Goal: Task Accomplishment & Management: Manage account settings

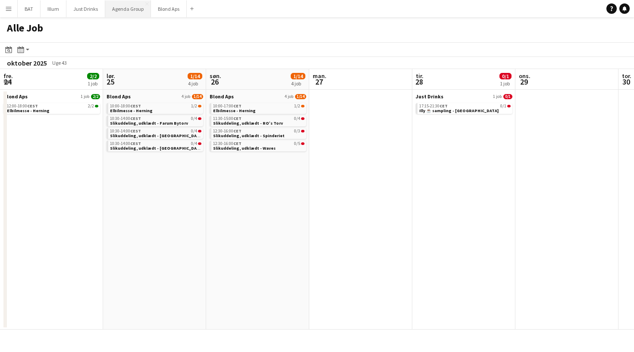
scroll to position [0, 241]
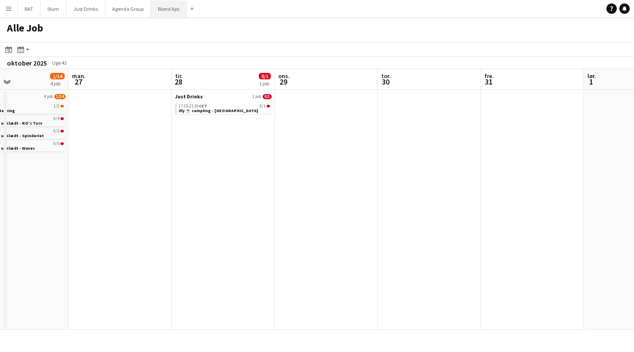
click at [169, 6] on button "Blond Aps Luk" at bounding box center [169, 8] width 36 height 17
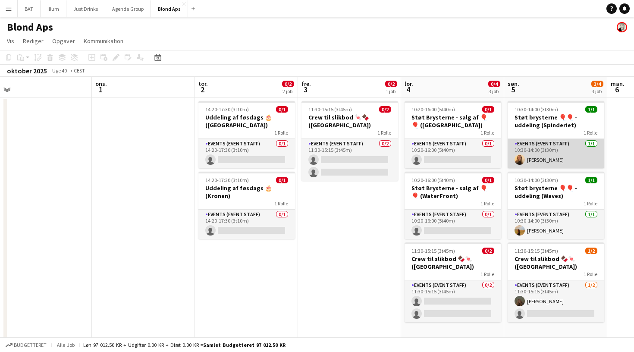
scroll to position [0, 425]
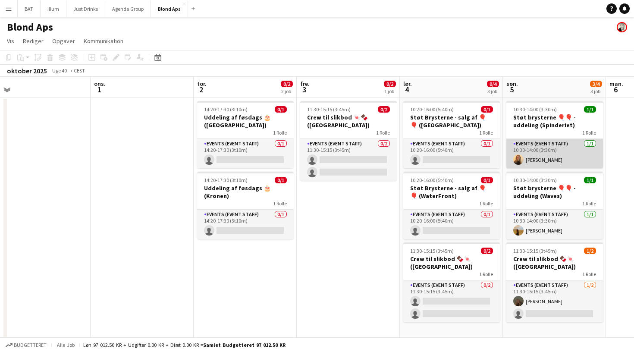
click at [536, 147] on app-card-role "Events (Event Staff) [DATE] 10:30-14:00 (3t30m) [PERSON_NAME]" at bounding box center [555, 153] width 97 height 29
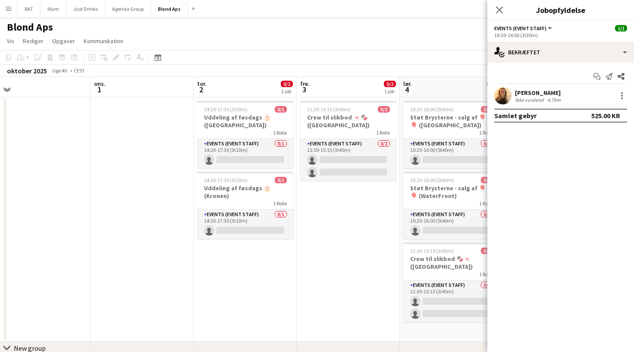
click at [120, 170] on app-date-cell at bounding box center [142, 220] width 103 height 244
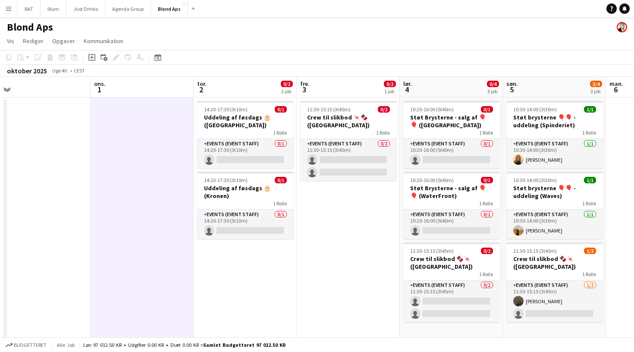
scroll to position [3, 0]
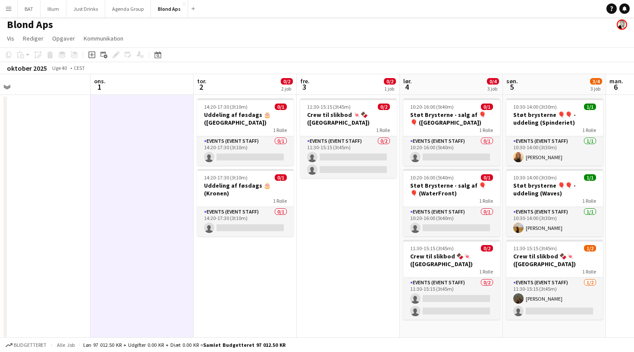
click at [368, 217] on app-date-cell "11:30-15:15 (3t45m) 0/2 Crew til slikbod 🍬🍫 ([GEOGRAPHIC_DATA]) 1 Rolle Events …" at bounding box center [348, 217] width 103 height 244
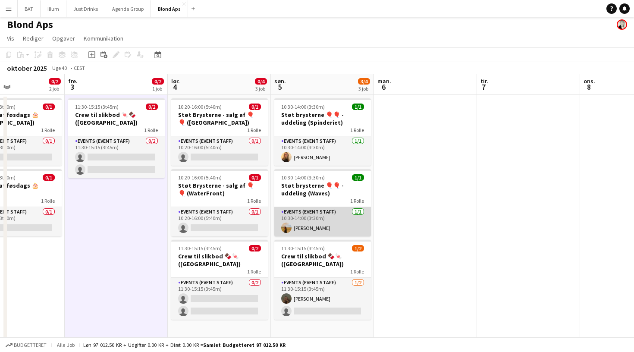
scroll to position [0, 229]
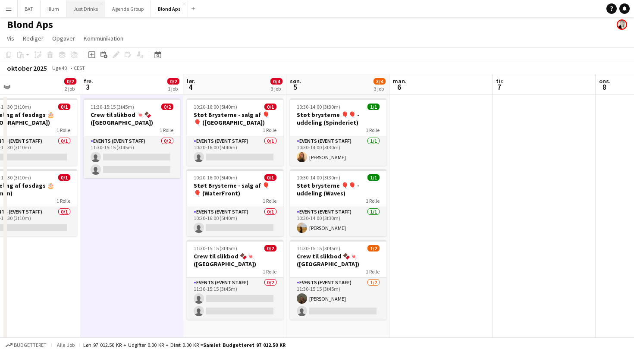
click at [85, 12] on button "Just Drinks Luk" at bounding box center [85, 8] width 39 height 17
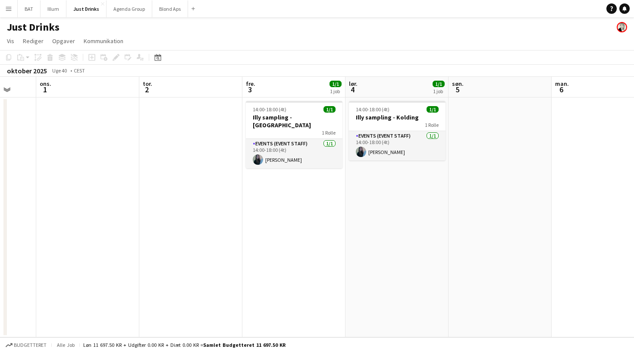
scroll to position [0, 274]
click at [285, 129] on div "1 Rolle" at bounding box center [294, 132] width 97 height 7
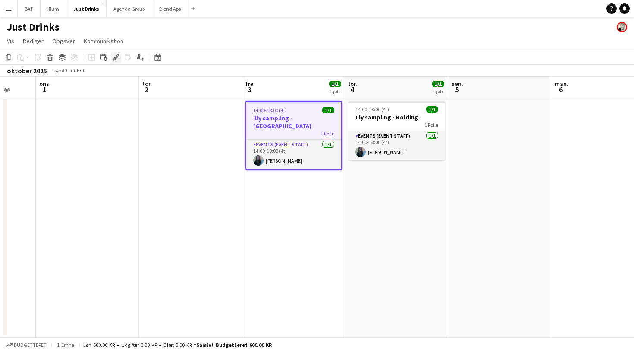
click at [119, 61] on div "Rediger" at bounding box center [116, 57] width 10 height 10
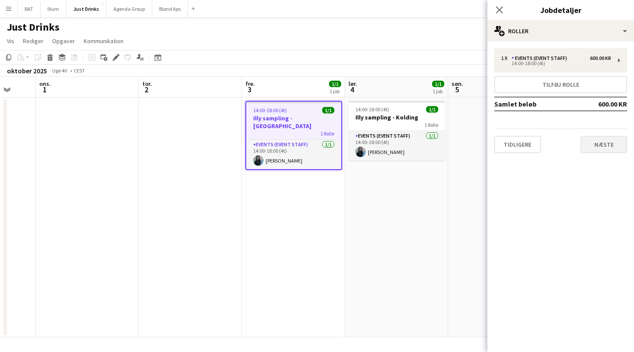
click at [591, 149] on button "Næste" at bounding box center [604, 144] width 47 height 17
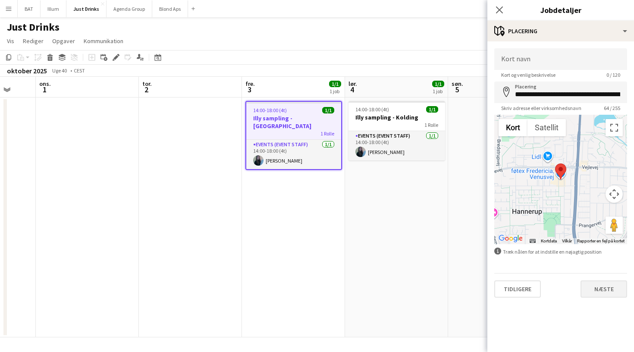
click at [598, 282] on button "Næste" at bounding box center [604, 289] width 47 height 17
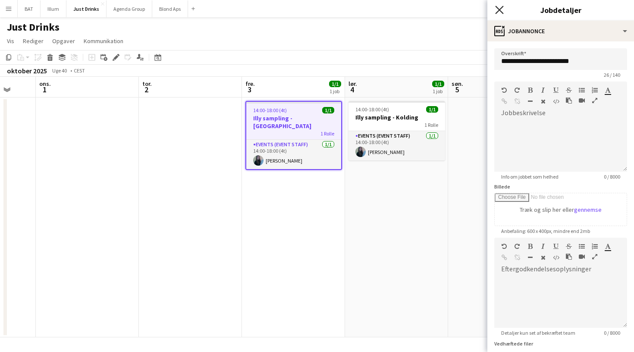
click at [502, 9] on icon "Luk pop-in" at bounding box center [499, 10] width 8 height 8
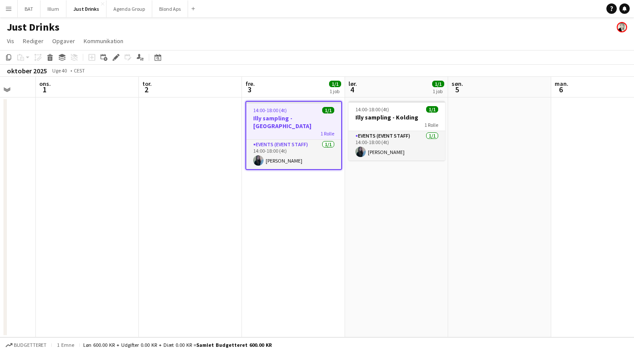
click at [411, 175] on app-date-cell "14:00-18:00 (4t) 1/1 Illy sampling - Kolding 1 Rolle Events (Event Staff) [DATE…" at bounding box center [396, 218] width 103 height 240
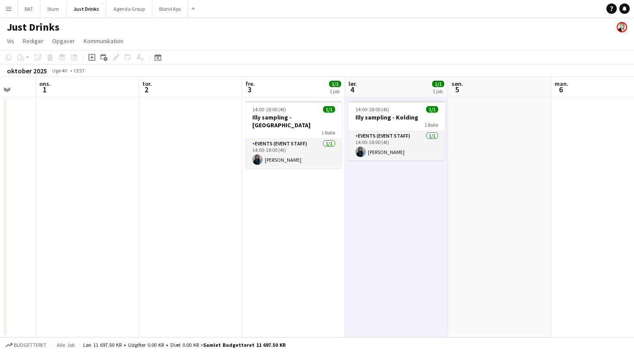
click at [521, 140] on app-date-cell at bounding box center [499, 218] width 103 height 240
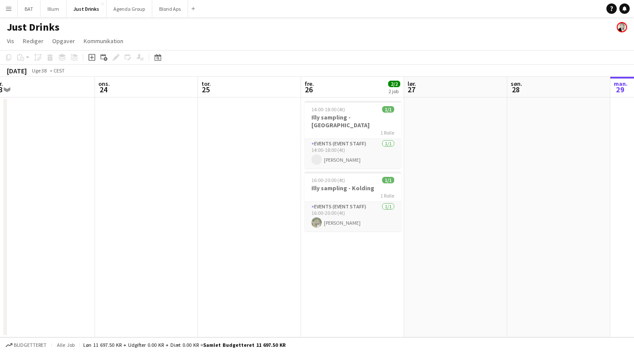
scroll to position [0, 337]
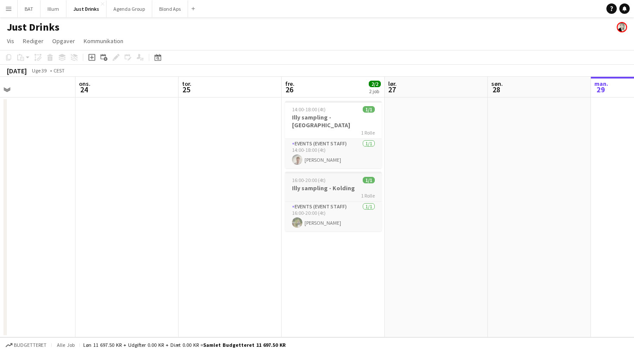
click at [318, 184] on h3 "Illy sampling - Kolding" at bounding box center [333, 188] width 97 height 8
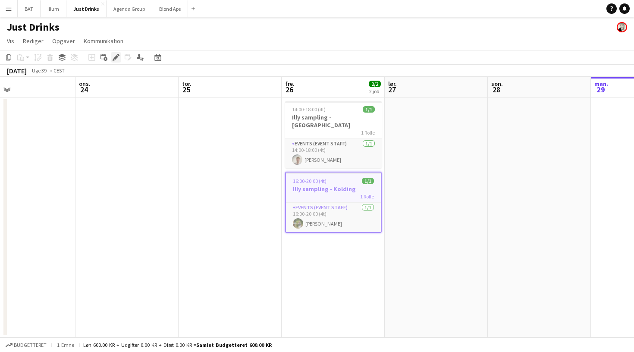
click at [119, 57] on icon "Rediger" at bounding box center [116, 57] width 7 height 7
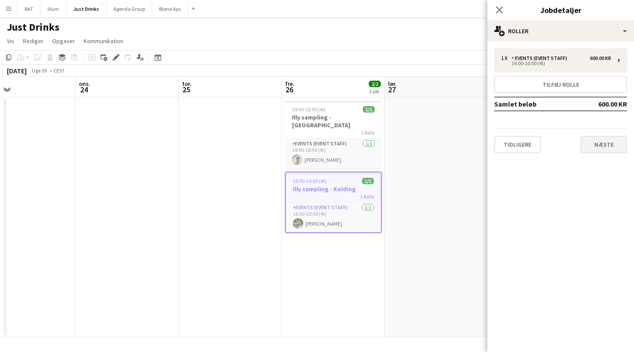
click at [599, 138] on button "Næste" at bounding box center [604, 144] width 47 height 17
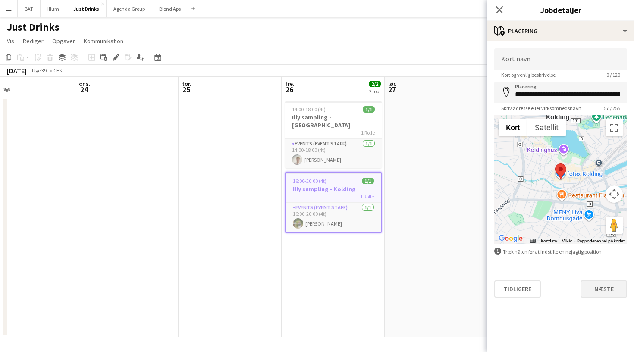
click at [595, 293] on button "Næste" at bounding box center [604, 289] width 47 height 17
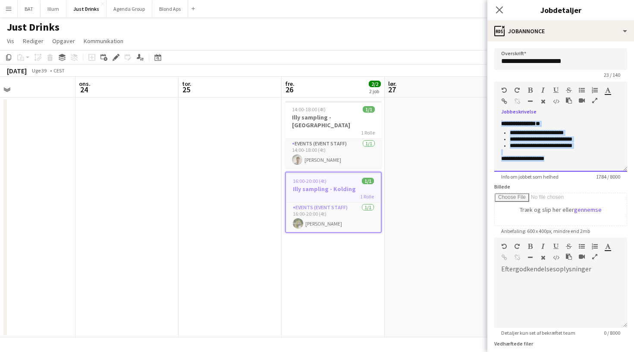
scroll to position [482, 0]
drag, startPoint x: 500, startPoint y: 124, endPoint x: 558, endPoint y: 167, distance: 71.9
click at [558, 167] on div "**********" at bounding box center [561, 146] width 133 height 52
copy div "**********"
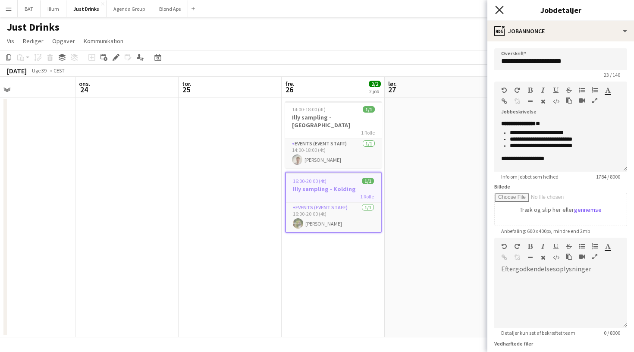
click at [499, 11] on icon at bounding box center [499, 10] width 8 height 8
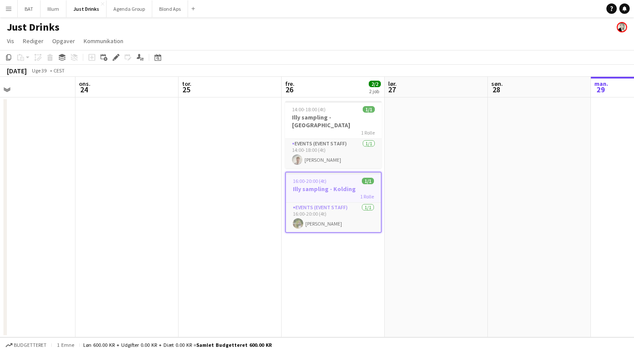
scroll to position [0, 0]
click at [418, 211] on app-date-cell at bounding box center [436, 218] width 103 height 240
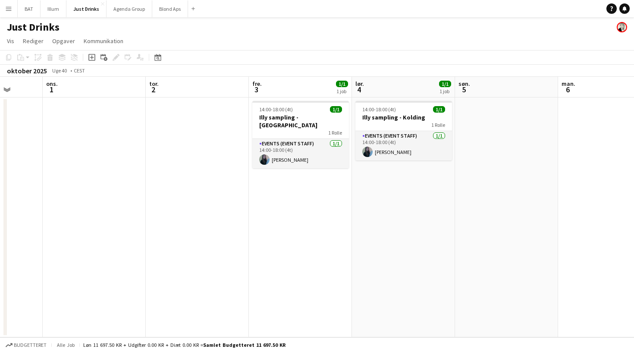
scroll to position [0, 299]
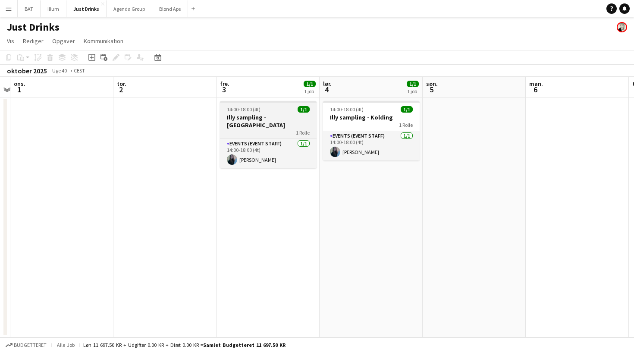
click at [291, 119] on h3 "Illy sampling - [GEOGRAPHIC_DATA]" at bounding box center [268, 122] width 97 height 16
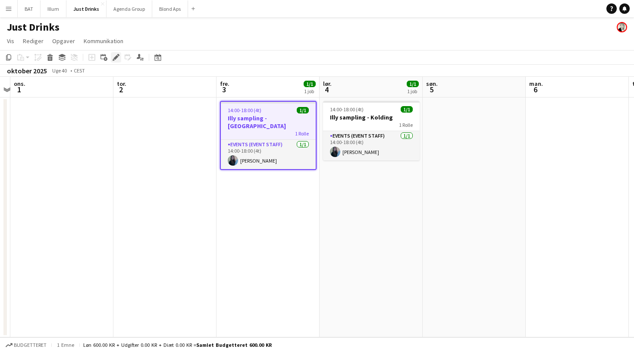
click at [117, 56] on icon at bounding box center [116, 57] width 5 height 5
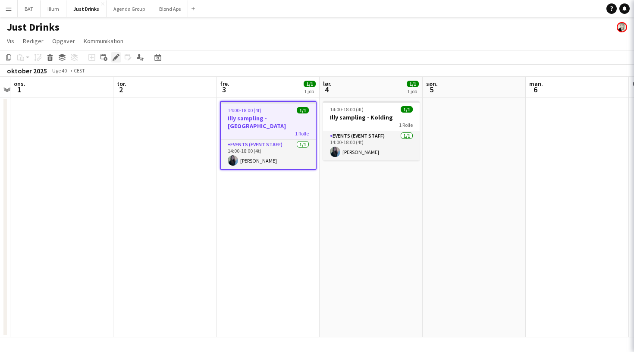
type input "**********"
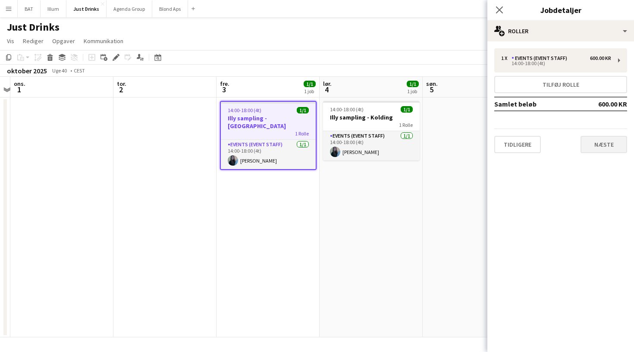
click at [614, 149] on button "Næste" at bounding box center [604, 144] width 47 height 17
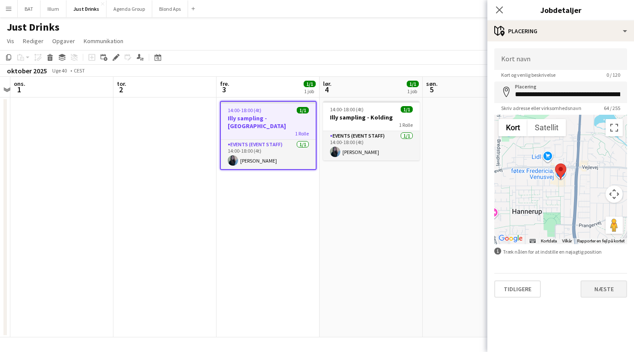
click at [607, 295] on button "Næste" at bounding box center [604, 289] width 47 height 17
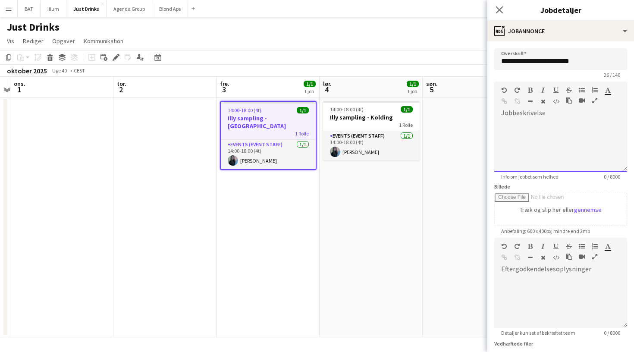
click at [570, 160] on div at bounding box center [561, 146] width 133 height 52
paste div
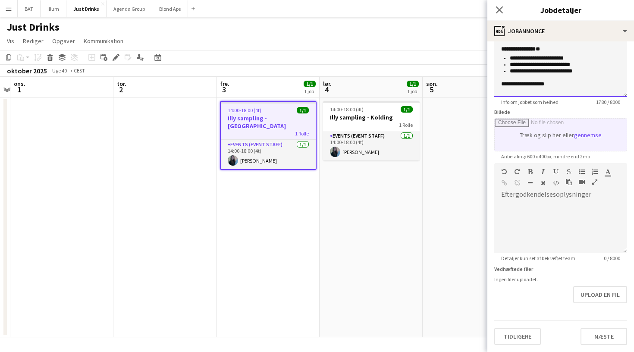
scroll to position [75, 0]
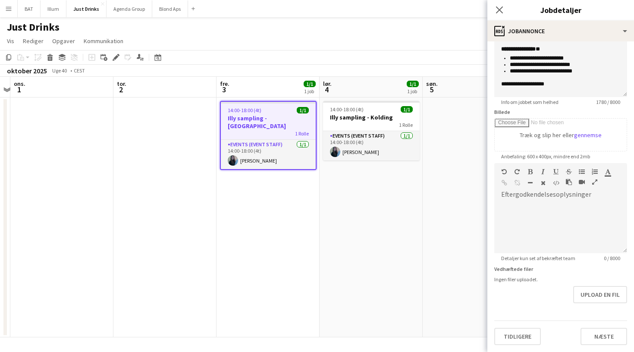
click at [454, 126] on app-date-cell at bounding box center [474, 218] width 103 height 240
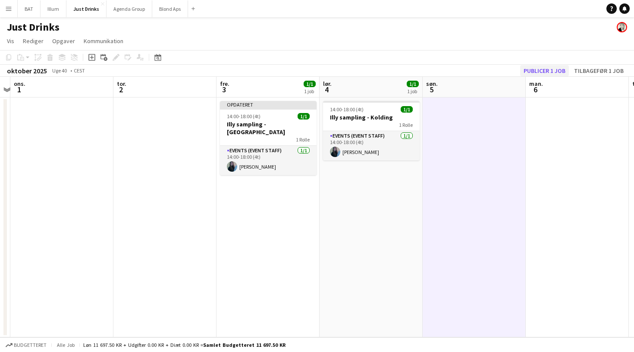
click at [548, 68] on button "Publicer 1 job" at bounding box center [545, 70] width 49 height 11
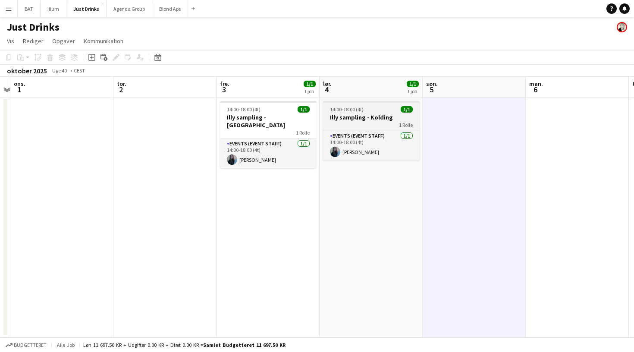
click at [354, 122] on div "1 Rolle" at bounding box center [371, 124] width 97 height 7
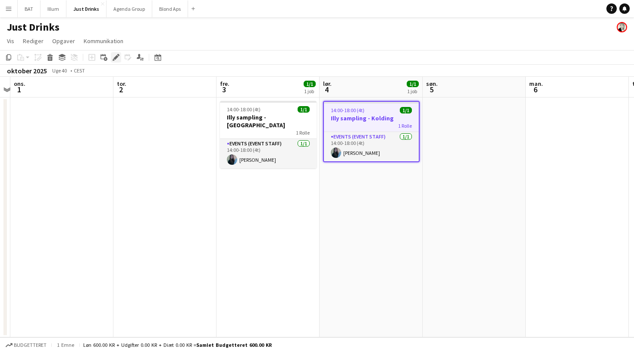
click at [113, 57] on icon "Rediger" at bounding box center [116, 57] width 7 height 7
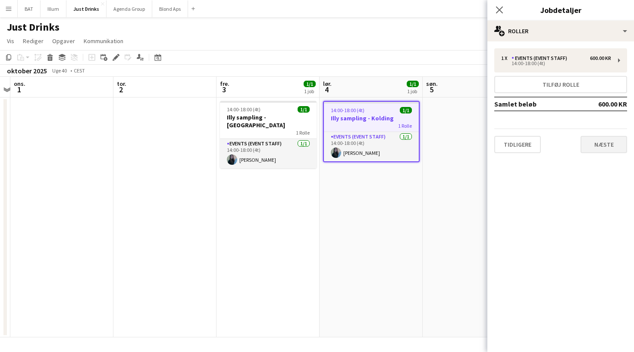
click at [593, 139] on button "Næste" at bounding box center [604, 144] width 47 height 17
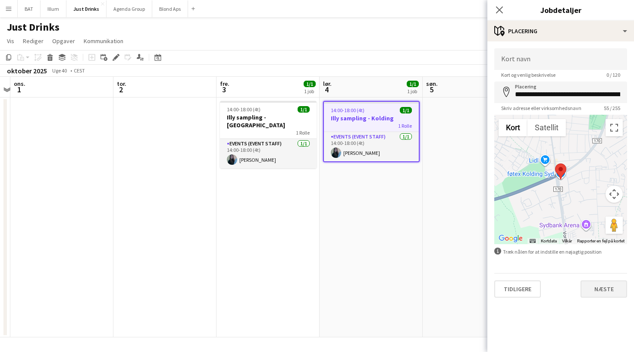
click at [597, 283] on button "Næste" at bounding box center [604, 289] width 47 height 17
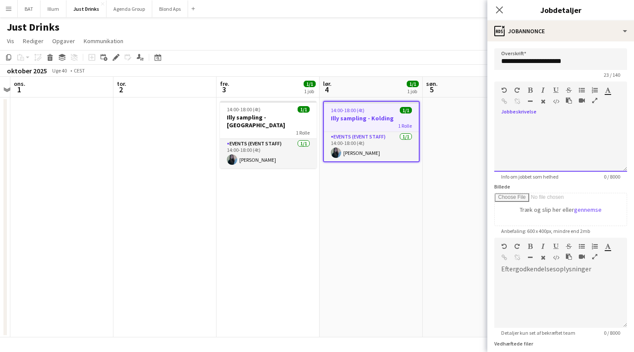
click at [534, 122] on div at bounding box center [561, 146] width 133 height 52
paste div
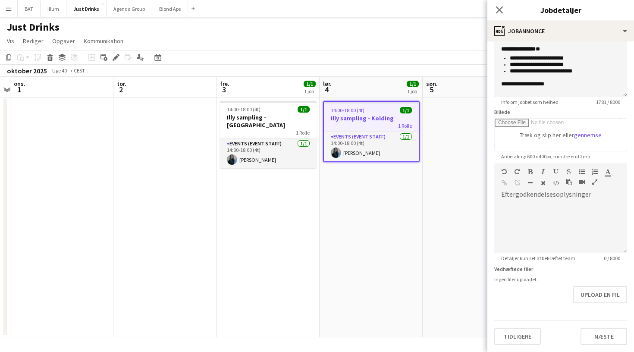
click at [464, 91] on app-board-header-date "søn. 5" at bounding box center [474, 87] width 103 height 21
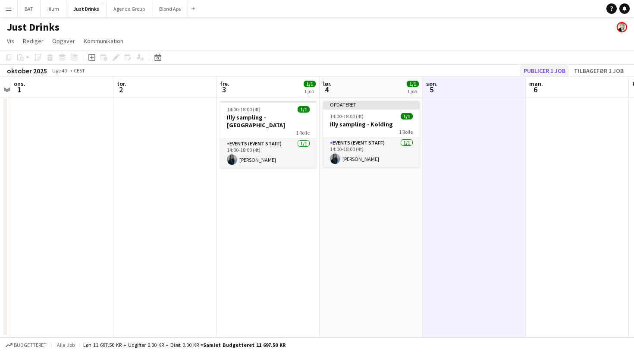
click at [552, 66] on button "Publicer 1 job" at bounding box center [545, 70] width 49 height 11
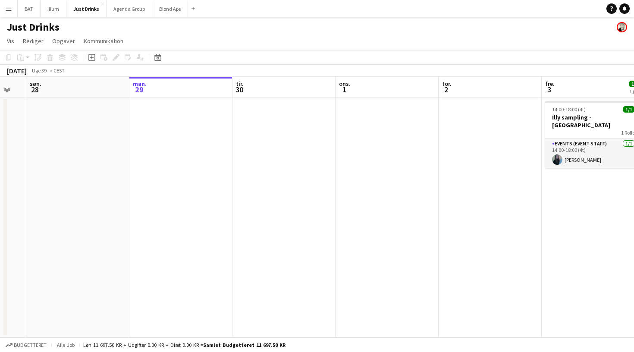
scroll to position [0, 179]
click at [171, 12] on button "Blond Aps Luk" at bounding box center [170, 8] width 36 height 17
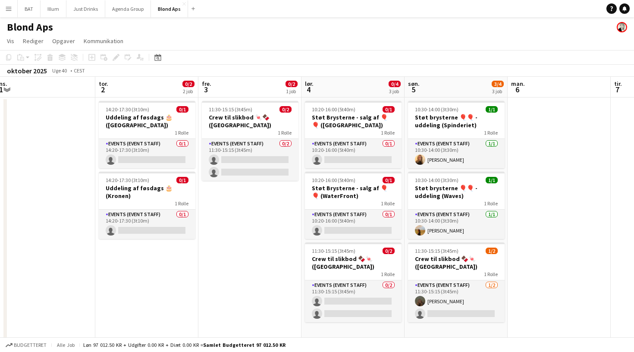
scroll to position [0, 319]
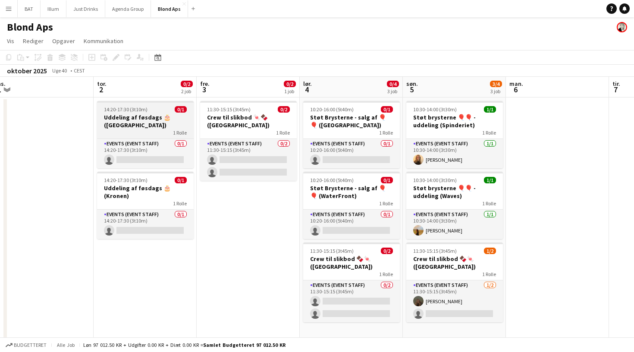
click at [155, 116] on h3 "Uddeling af føsdags 🎂 ([GEOGRAPHIC_DATA])" at bounding box center [145, 122] width 97 height 16
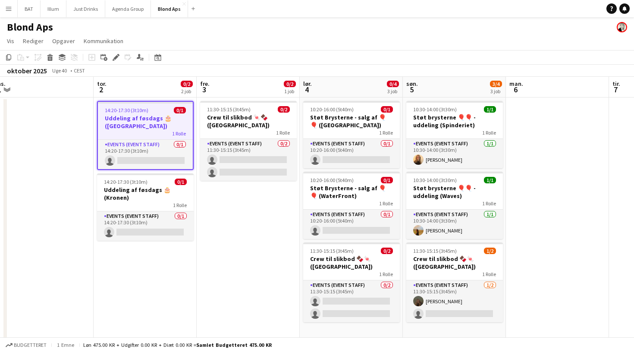
click at [233, 199] on app-date-cell "11:30-15:15 (3t45m) 0/2 Crew til slikbod 🍬🍫 ([GEOGRAPHIC_DATA]) 1 Rolle Events …" at bounding box center [248, 220] width 103 height 244
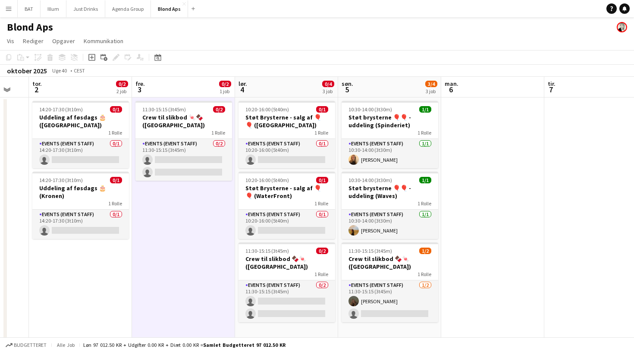
scroll to position [0, 177]
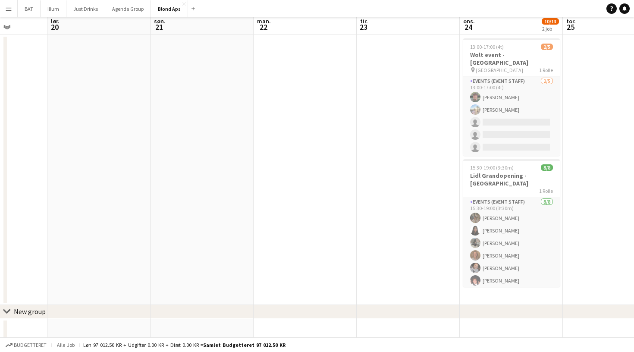
scroll to position [68, 0]
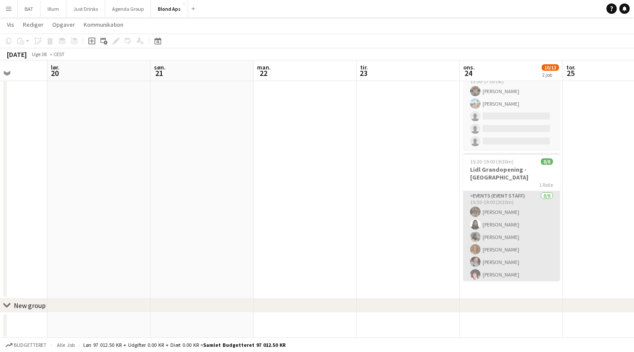
click at [525, 191] on app-card-role "Events (Event Staff) [DATE] 15:30-19:00 (3t30m) [PERSON_NAME] Amna [PERSON_NAME…" at bounding box center [512, 249] width 97 height 117
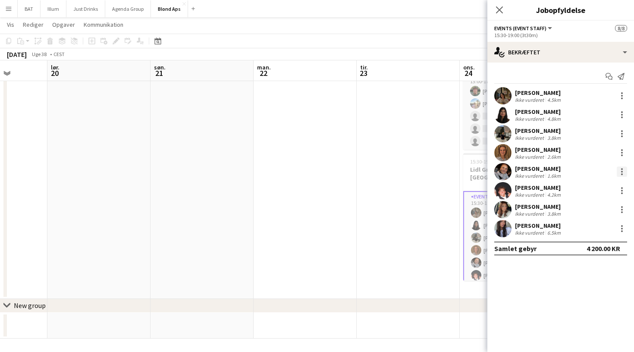
click at [621, 170] on div at bounding box center [622, 169] width 2 height 2
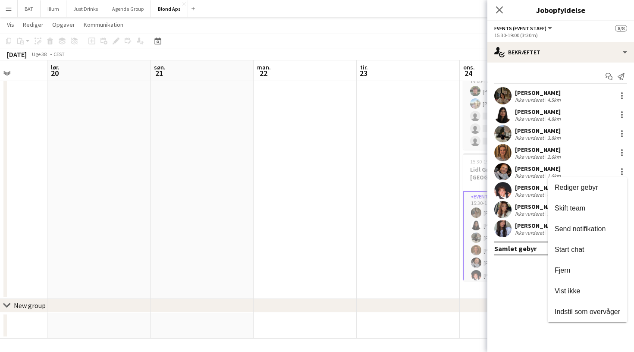
click at [510, 281] on div at bounding box center [317, 176] width 634 height 352
